Goal: Information Seeking & Learning: Find specific fact

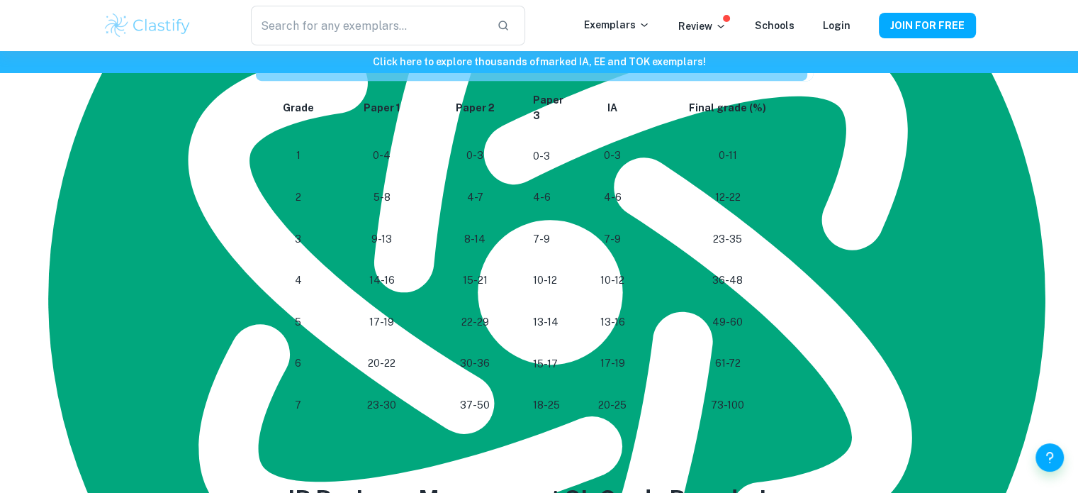
scroll to position [774, 0]
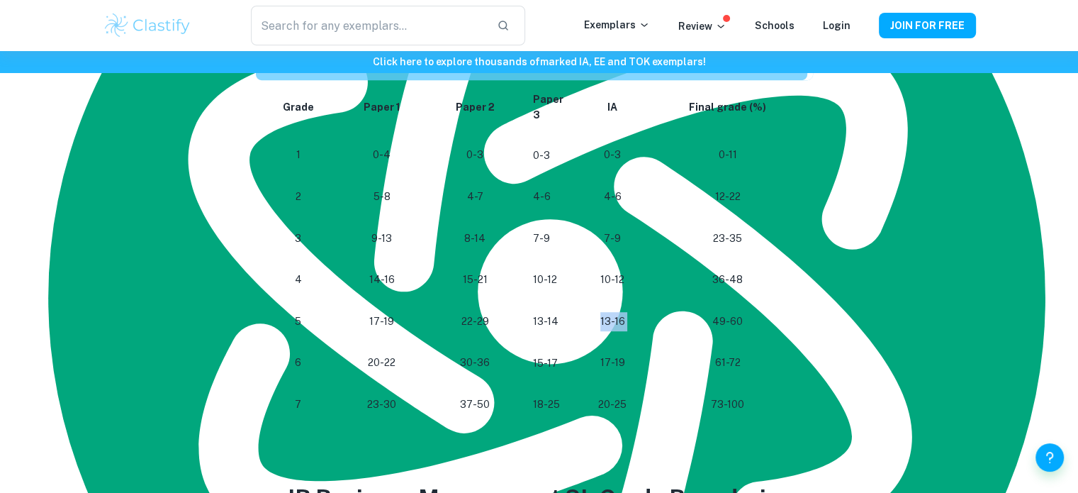
drag, startPoint x: 601, startPoint y: 323, endPoint x: 651, endPoint y: 326, distance: 49.7
type textarea "13-16"
click at [651, 326] on tr "[PHONE_NUMBER] [PHONE_NUMBER] 49-60" at bounding box center [534, 322] width 557 height 42
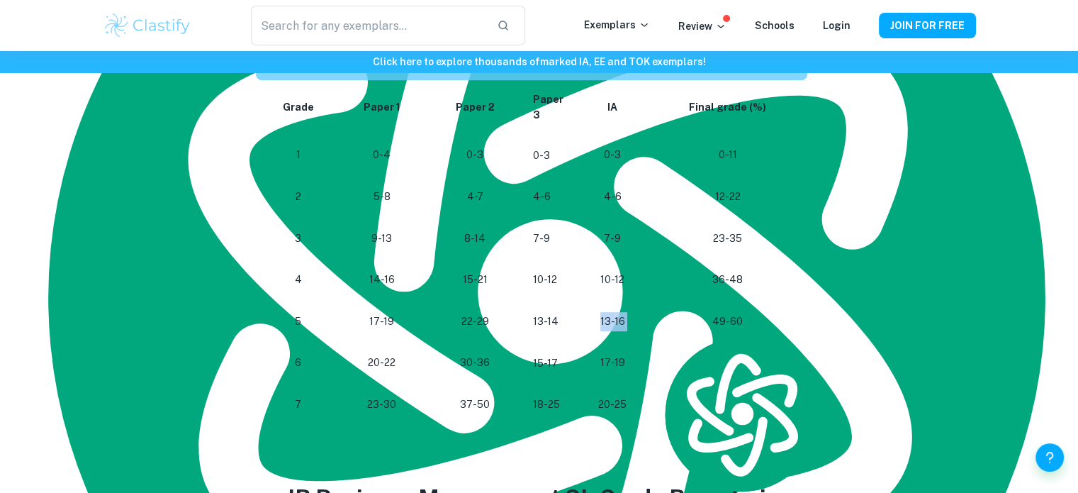
click at [643, 318] on td "13-16" at bounding box center [613, 322] width 72 height 42
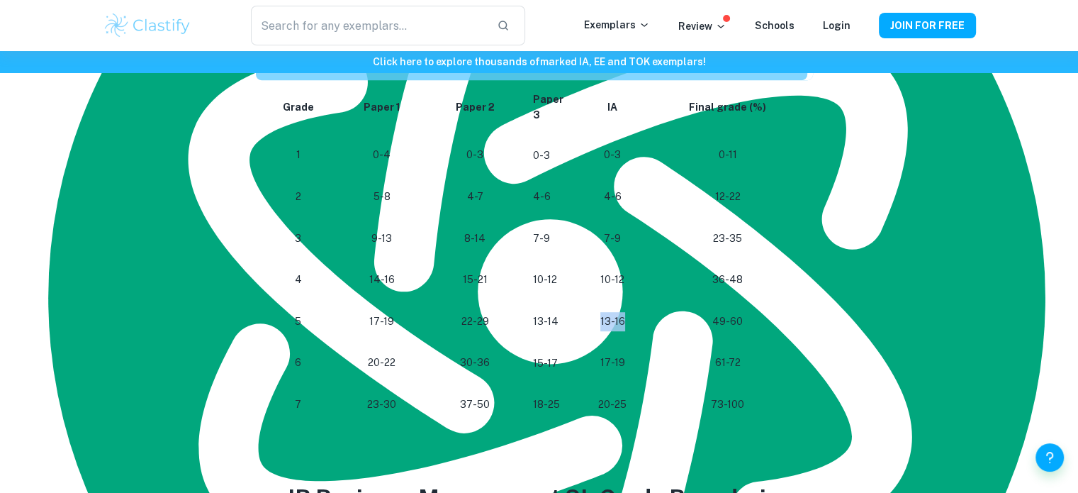
drag, startPoint x: 598, startPoint y: 320, endPoint x: 646, endPoint y: 322, distance: 47.6
click at [646, 322] on td "13-16" at bounding box center [613, 322] width 72 height 42
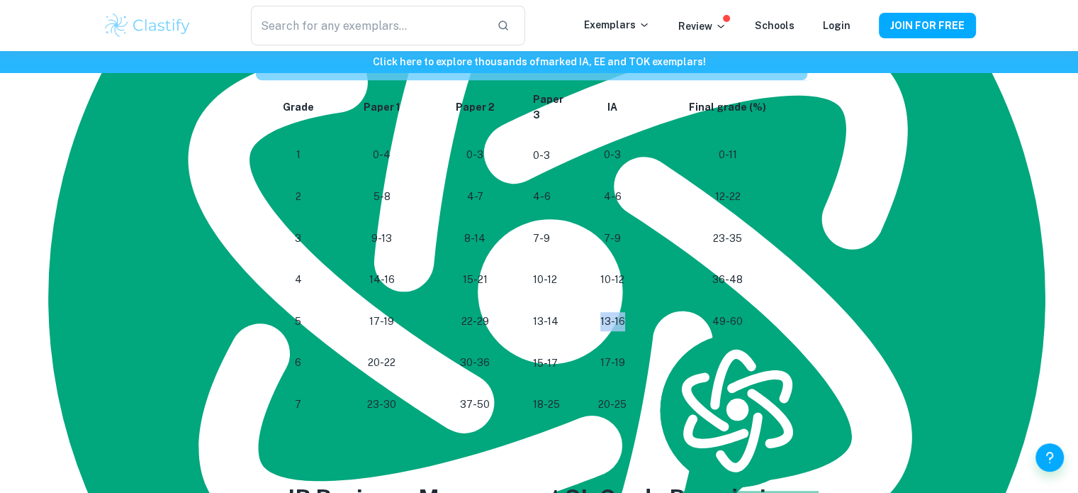
click at [646, 322] on td "13-16" at bounding box center [613, 322] width 72 height 42
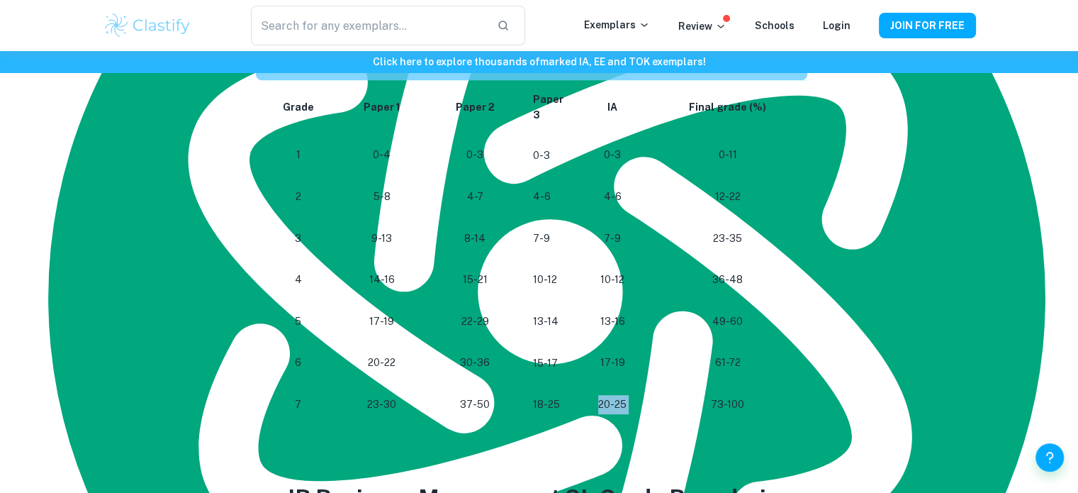
drag, startPoint x: 596, startPoint y: 405, endPoint x: 676, endPoint y: 420, distance: 81.5
click at [676, 420] on tr "[PHONE_NUMBER] [PHONE_NUMBER] 73-100" at bounding box center [534, 405] width 557 height 42
click at [676, 420] on td "73-100" at bounding box center [731, 405] width 165 height 42
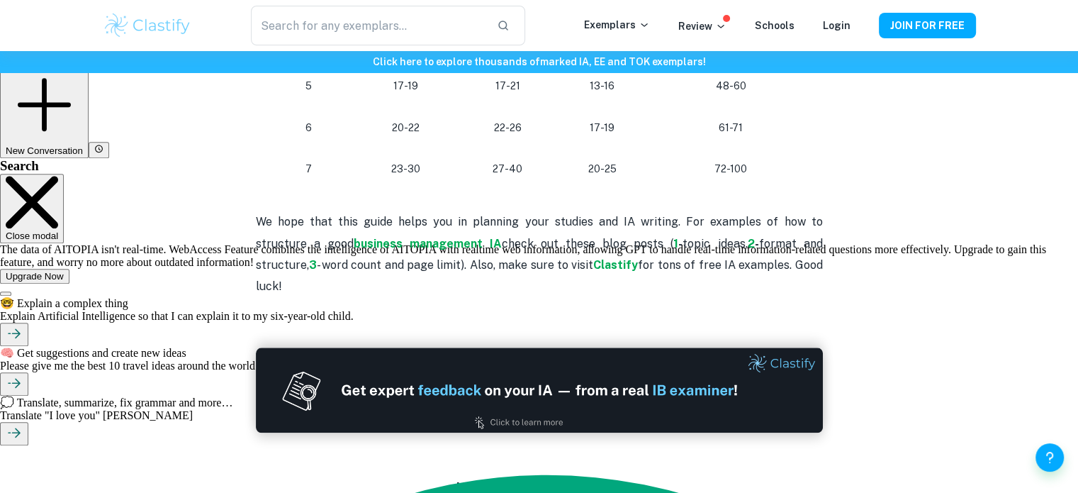
scroll to position [1520, 0]
